Goal: Browse casually

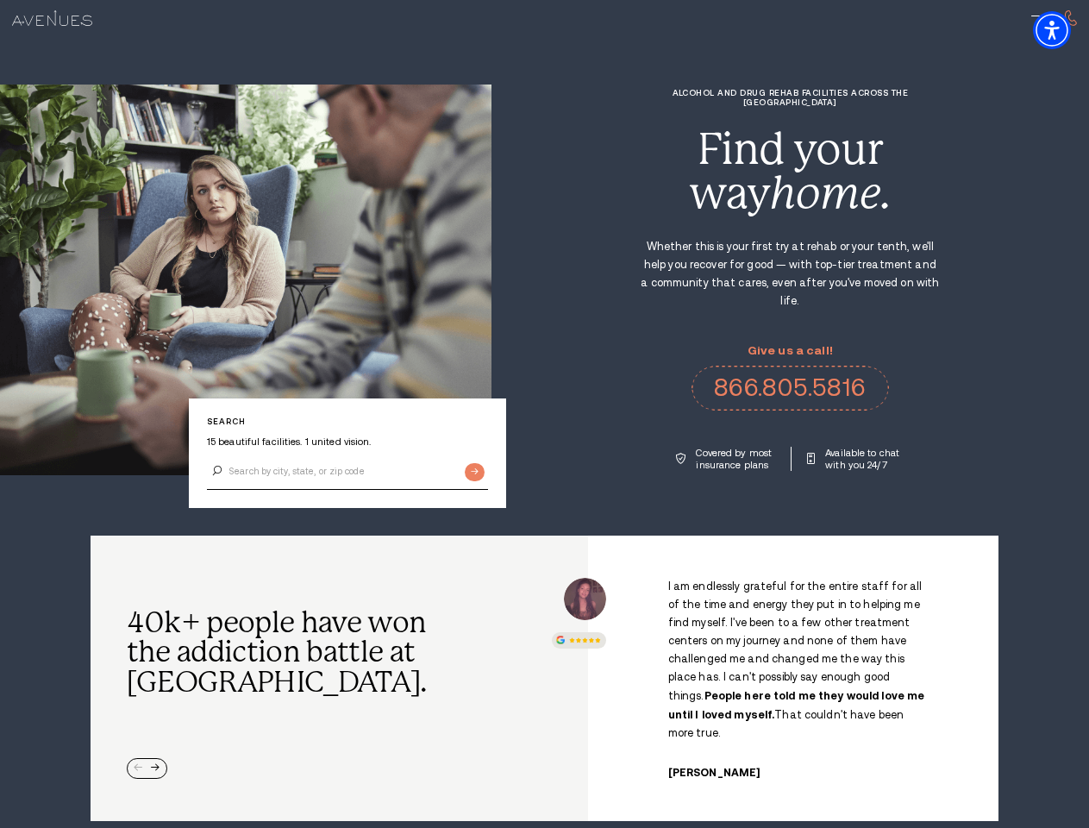
click at [544, 414] on div "Alcohol and Drug Rehab Facilities across the [GEOGRAPHIC_DATA] Find your way ho…" at bounding box center [791, 279] width 598 height 383
click at [1067, 30] on img "Accessibility Menu" at bounding box center [1052, 30] width 38 height 38
